Goal: Task Accomplishment & Management: Manage account settings

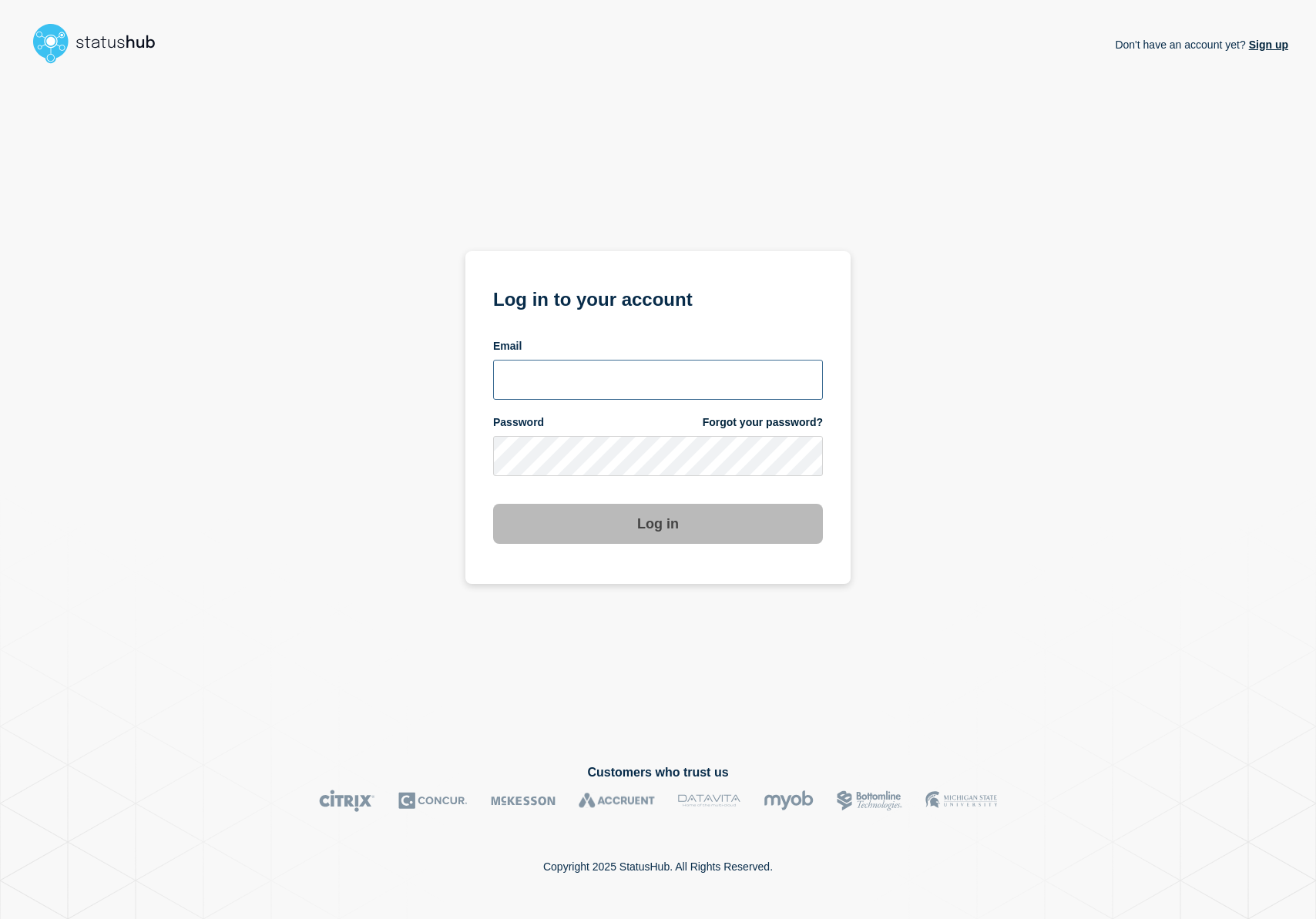
type input "r.shumaker@email.gwu.edu"
click at [599, 541] on button "Log in" at bounding box center [658, 524] width 329 height 40
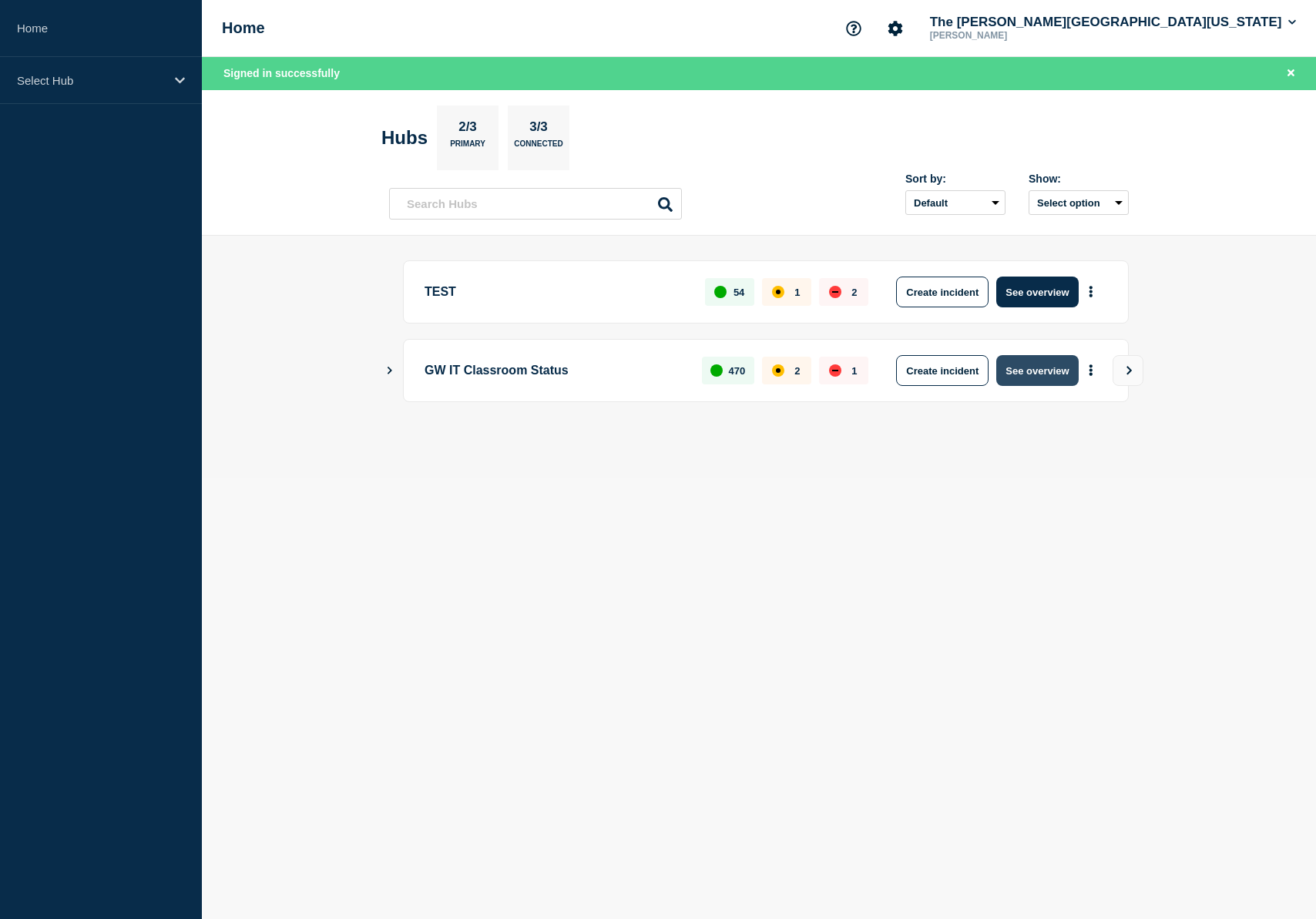
click at [1021, 371] on button "See overview" at bounding box center [1037, 370] width 82 height 31
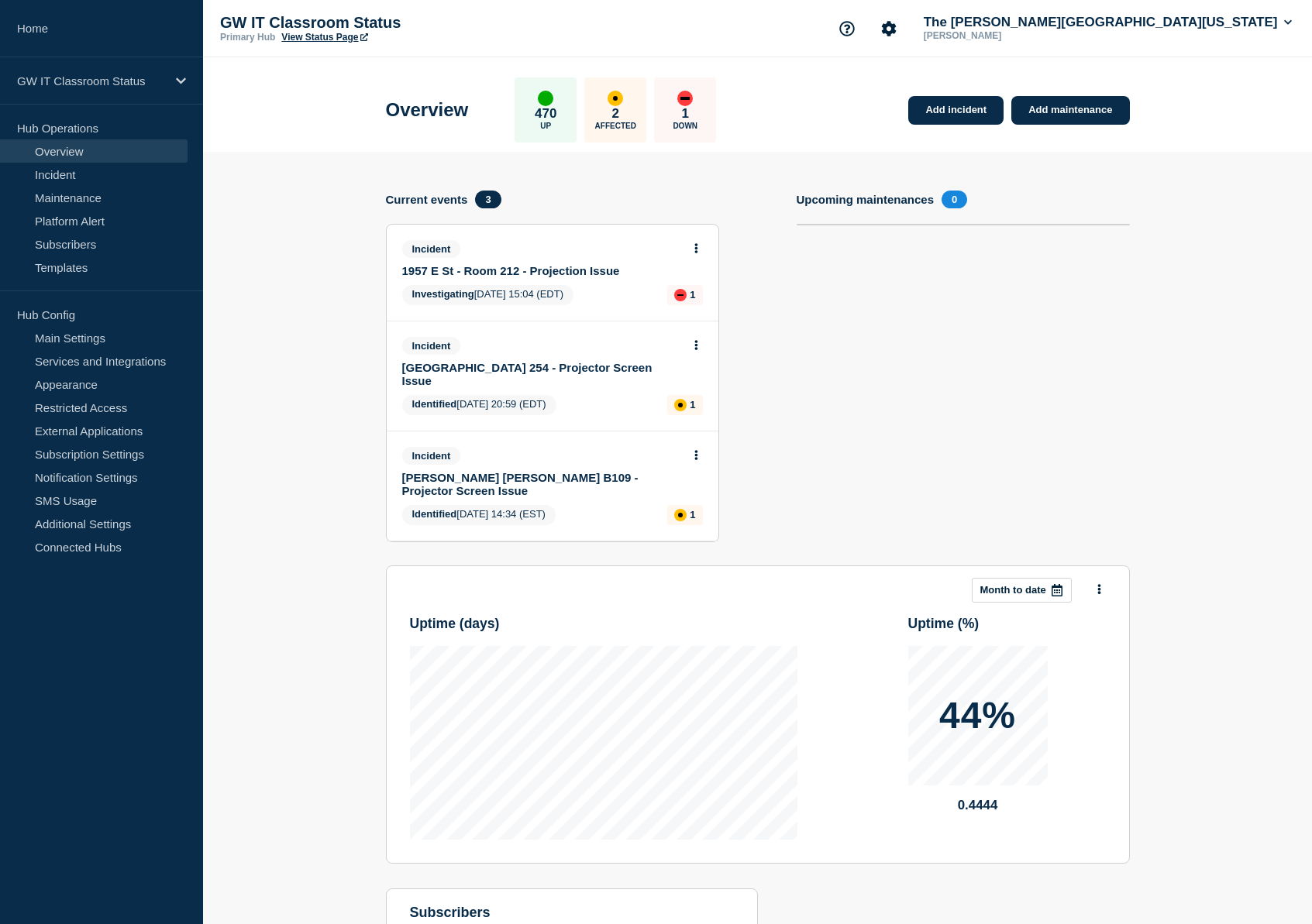
click at [543, 277] on link "1957 E St - Room 212 - Projection Issue" at bounding box center [542, 271] width 280 height 13
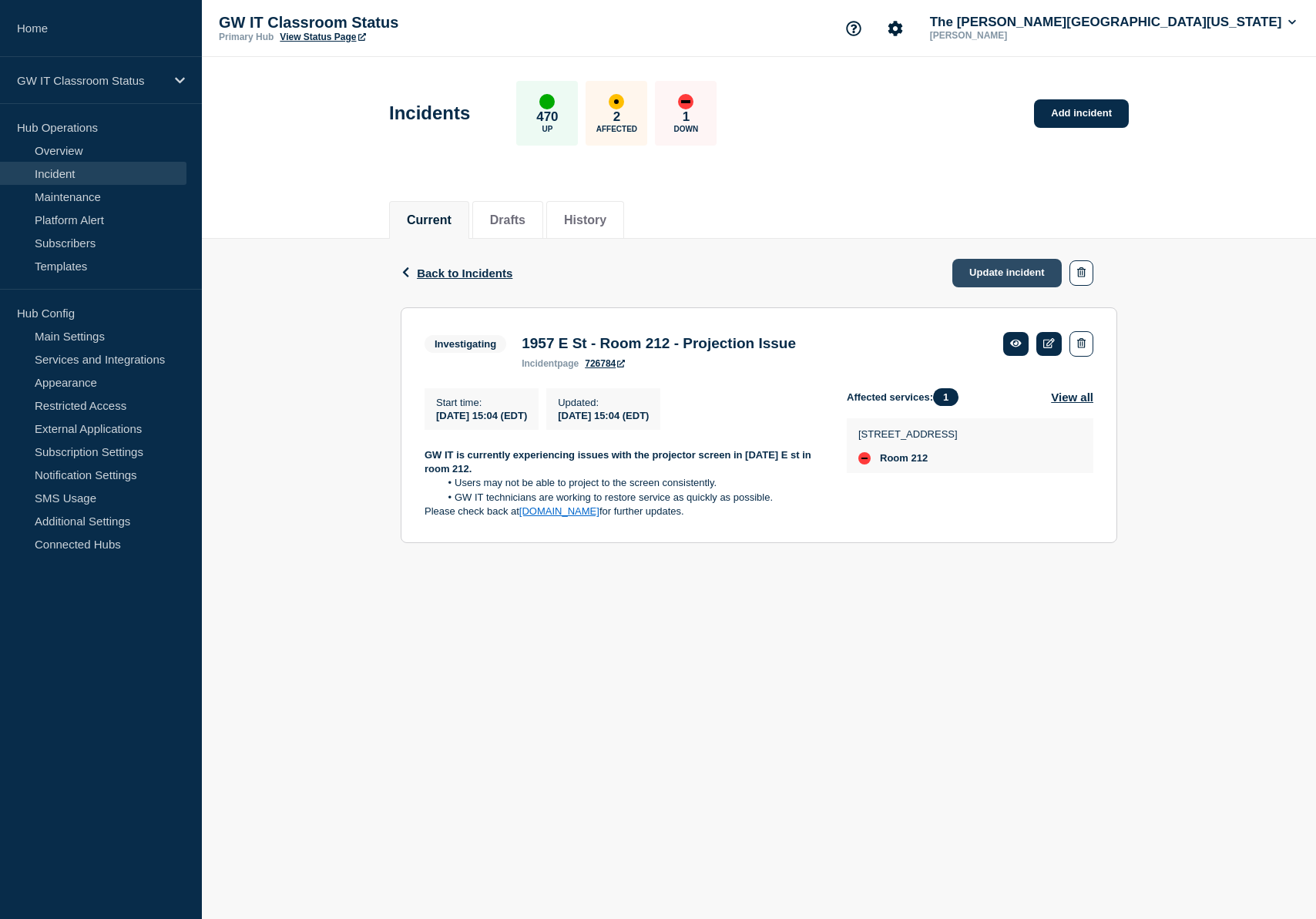
click at [998, 271] on link "Update incident" at bounding box center [1007, 272] width 109 height 28
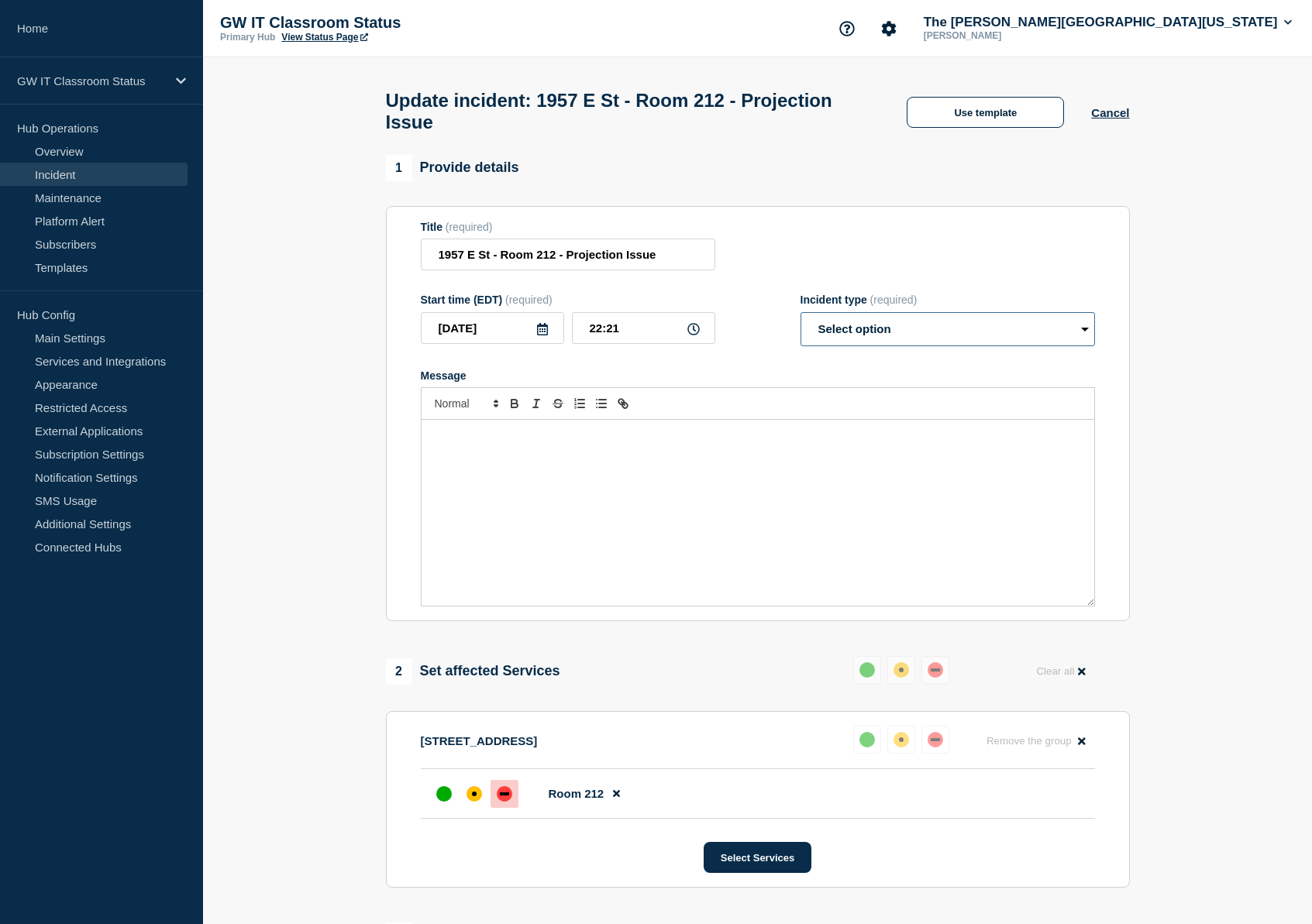
click at [910, 345] on select "Select option Investigating Identified Monitoring Resolved" at bounding box center [948, 329] width 294 height 34
select select "resolved"
click at [801, 326] on select "Select option Investigating Identified Monitoring Resolved" at bounding box center [948, 329] width 294 height 34
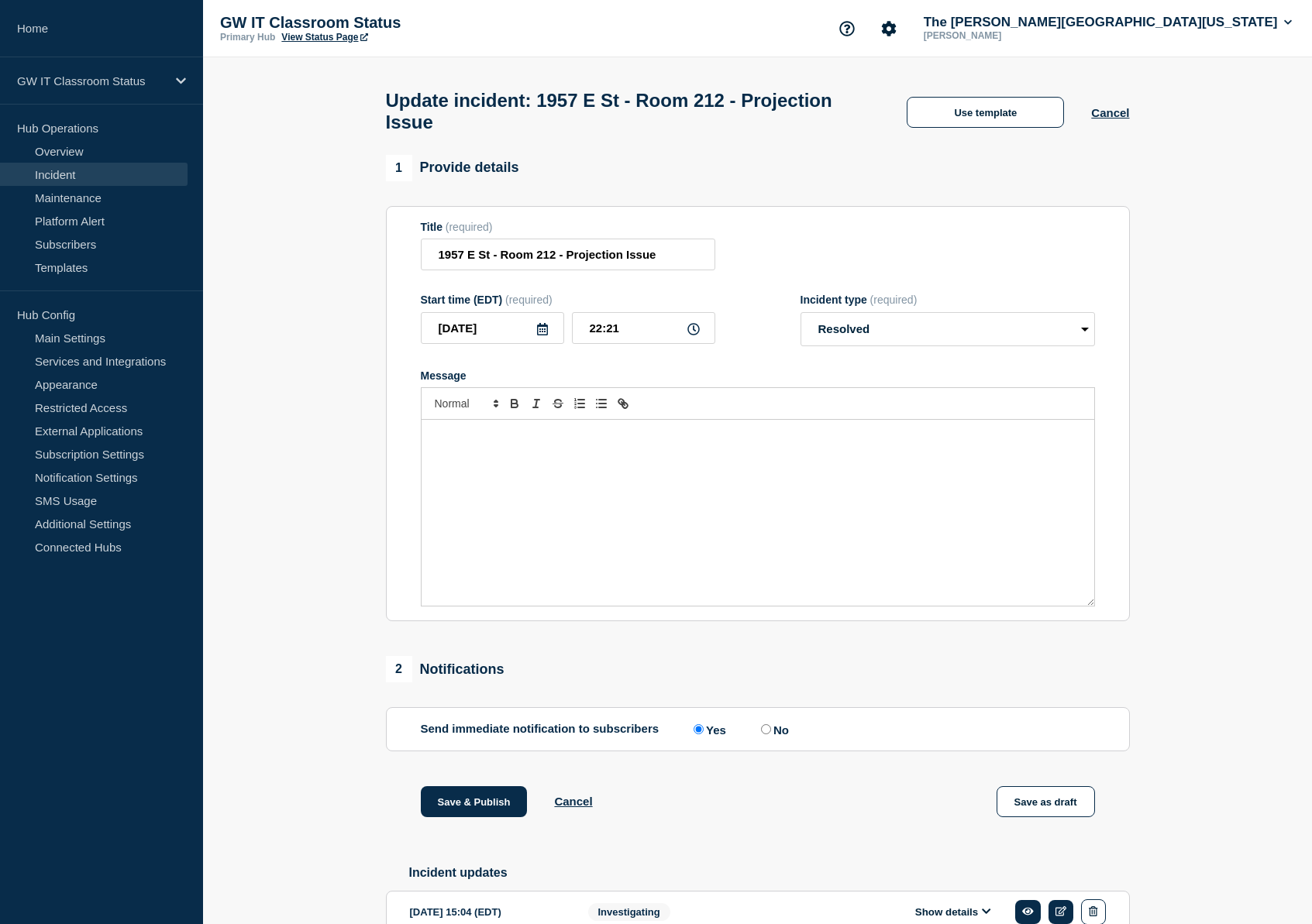
click at [763, 734] on input "No" at bounding box center [766, 729] width 10 height 10
radio input "true"
radio input "false"
click at [444, 817] on button "Save & Publish" at bounding box center [474, 801] width 107 height 31
